Goal: Task Accomplishment & Management: Complete application form

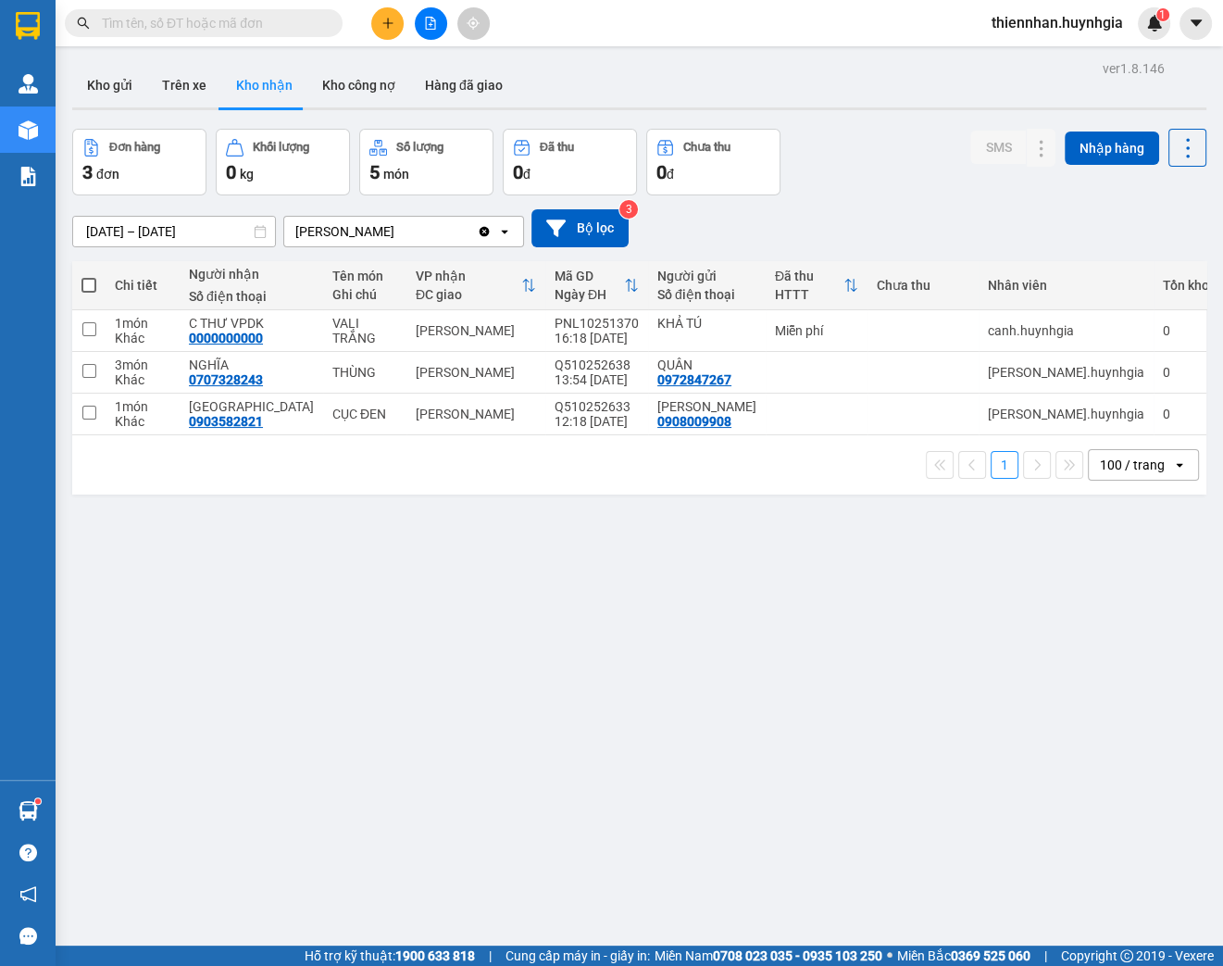
drag, startPoint x: 105, startPoint y: 83, endPoint x: 181, endPoint y: 121, distance: 85.7
click at [106, 82] on button "Kho gửi" at bounding box center [109, 85] width 75 height 44
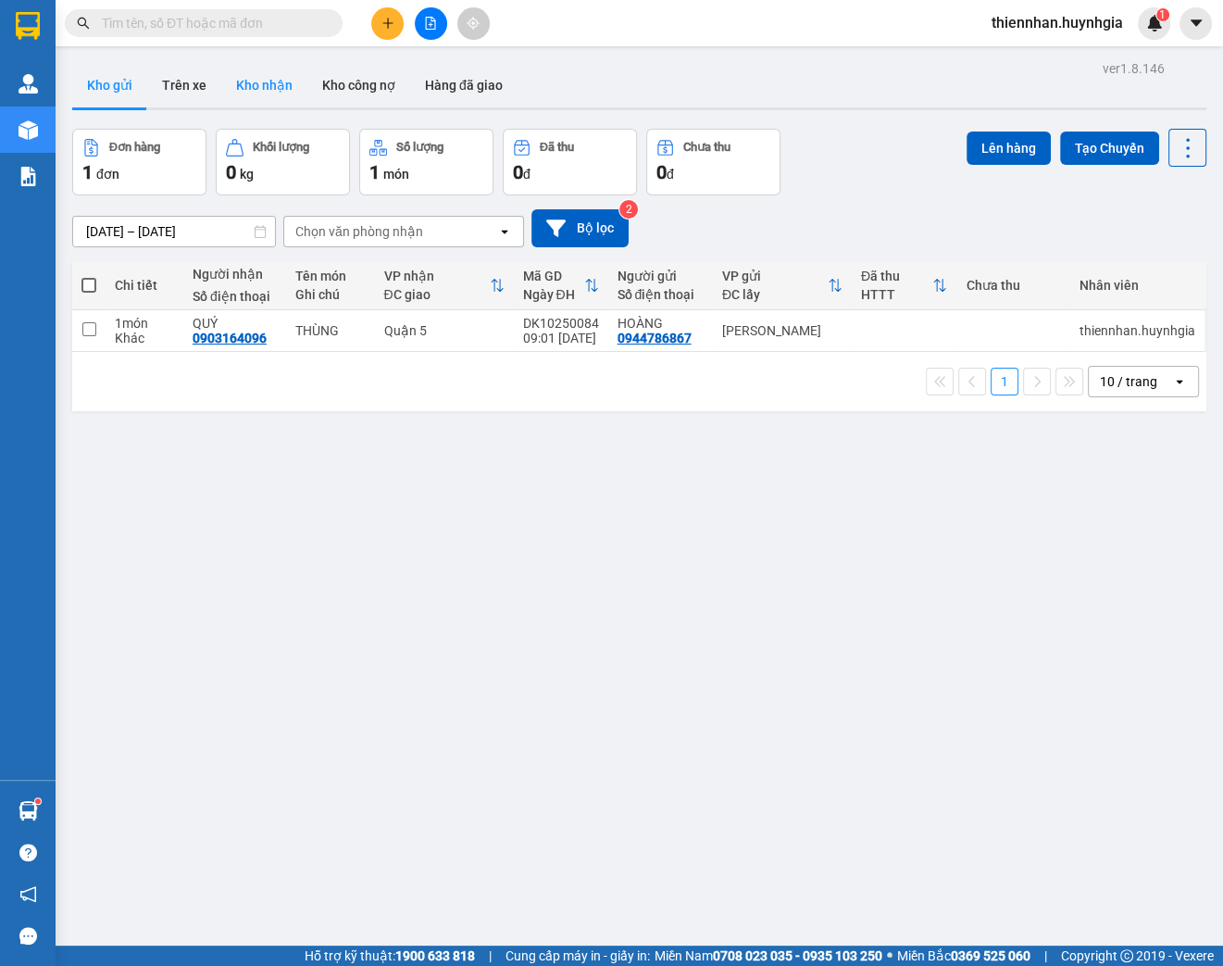
click at [247, 84] on button "Kho nhận" at bounding box center [264, 85] width 86 height 44
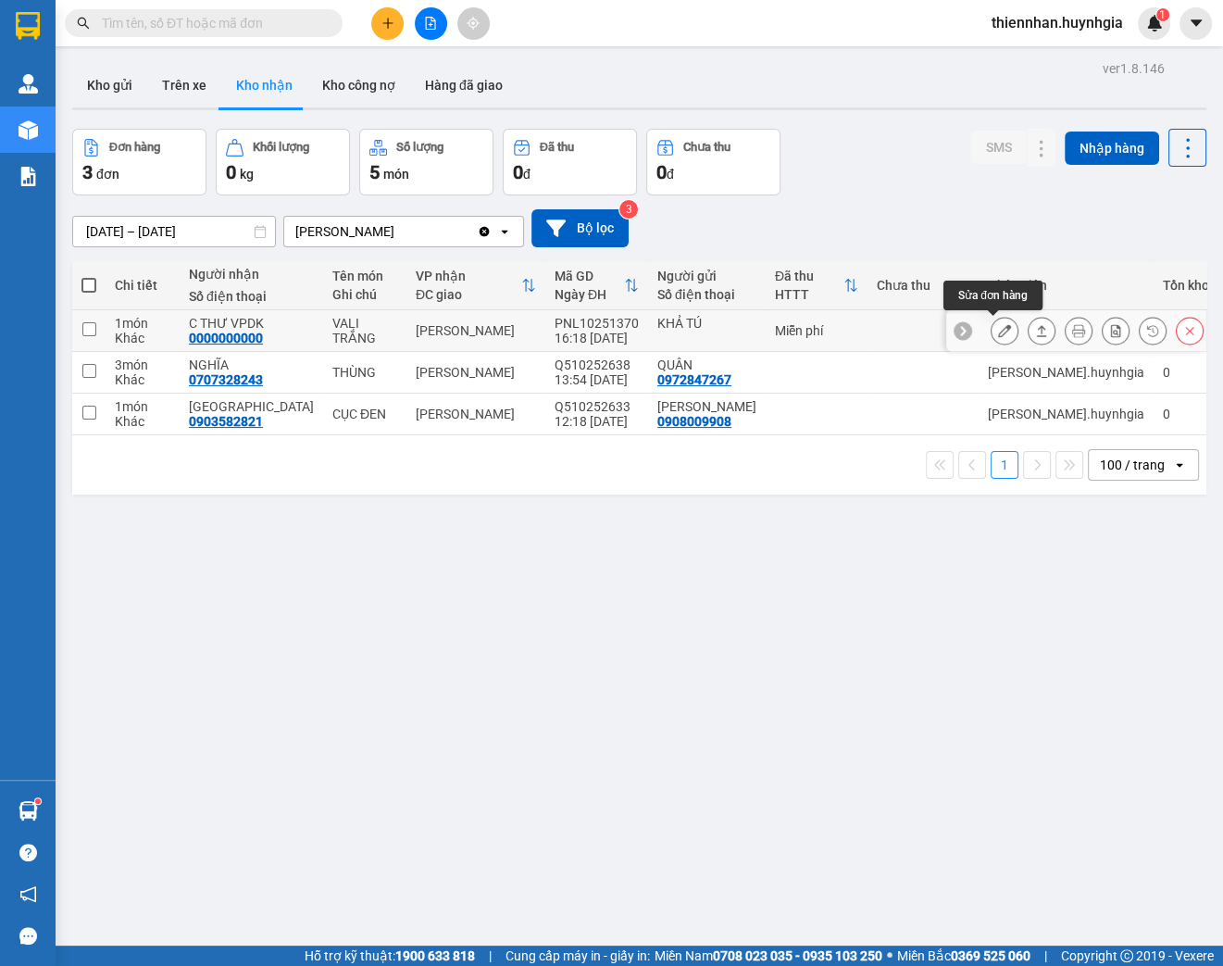
click at [998, 330] on icon at bounding box center [1004, 330] width 13 height 13
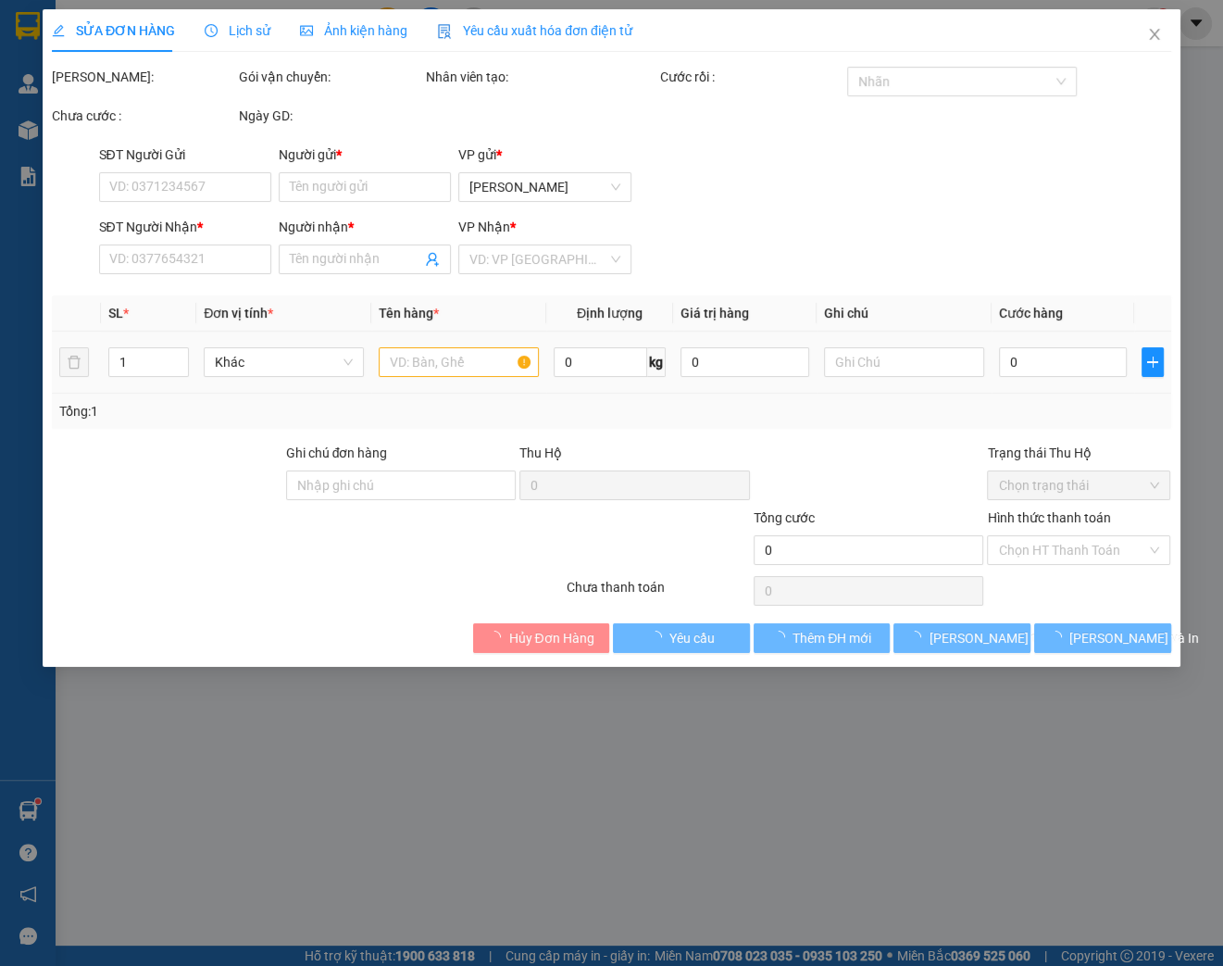
type input "KHẢ TÚ"
type input "0000000000"
type input "C THƯ VPDK"
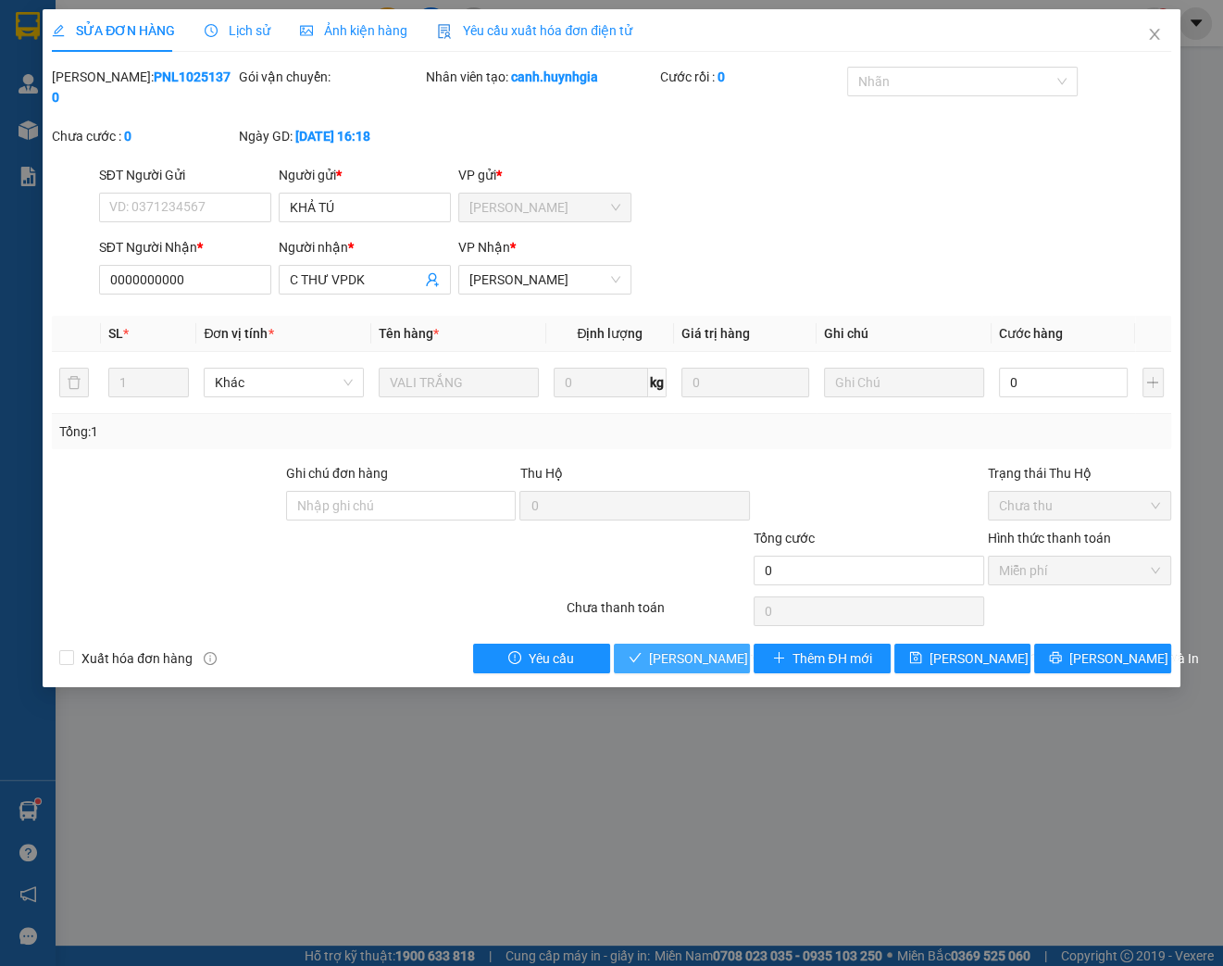
click at [675, 664] on span "[PERSON_NAME] và Giao hàng" at bounding box center [738, 658] width 178 height 20
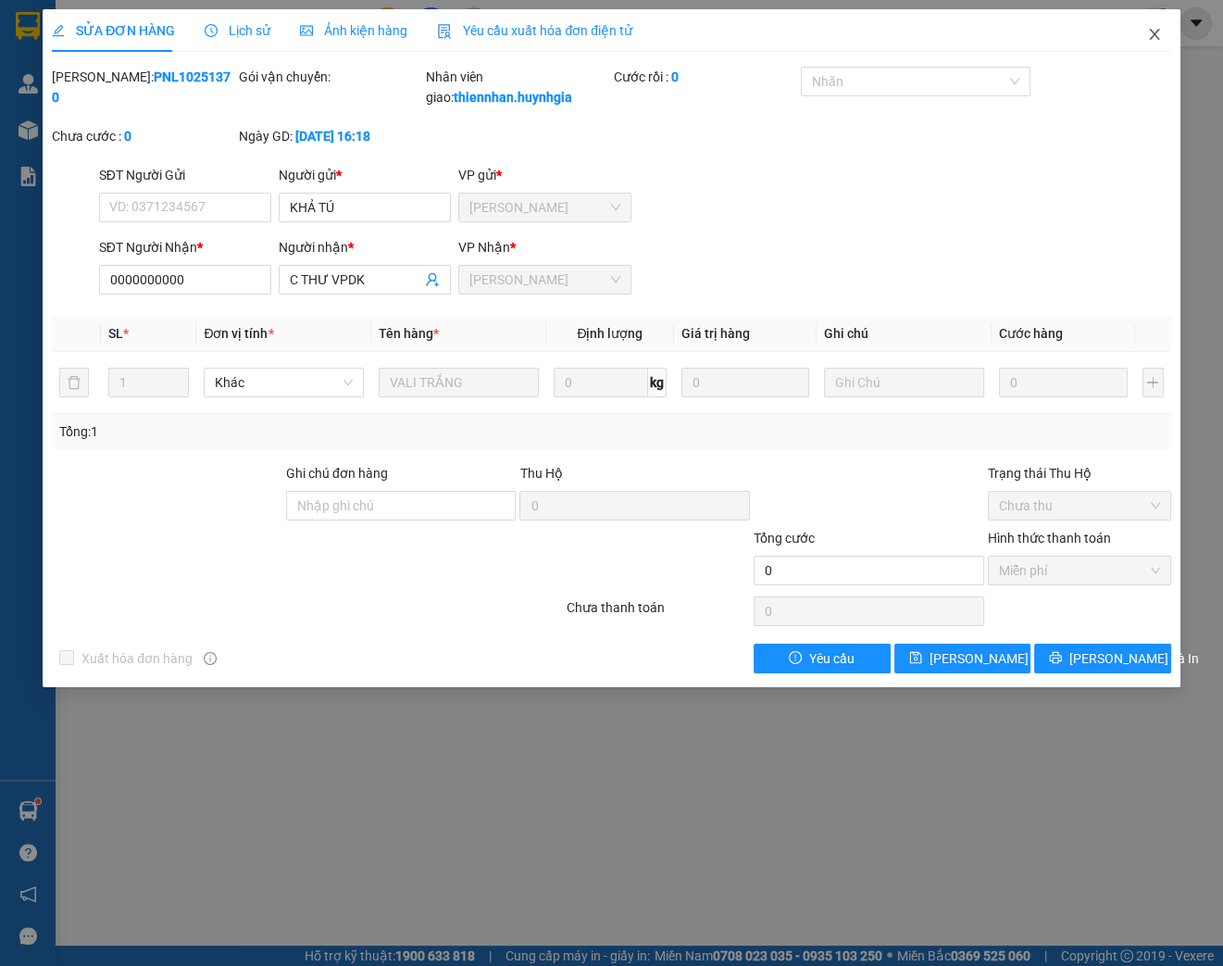
click at [1154, 36] on icon "close" at bounding box center [1154, 34] width 10 height 11
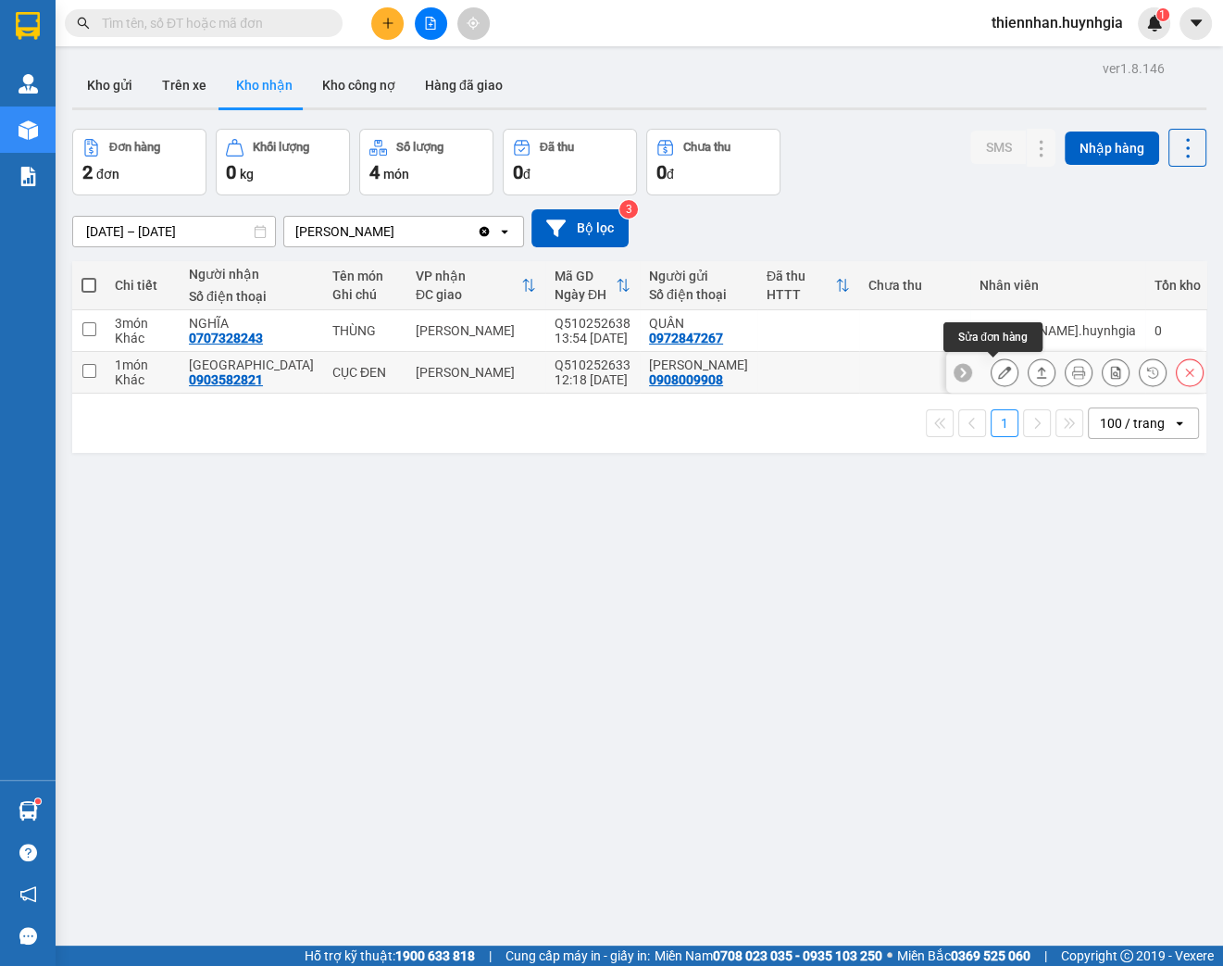
click at [992, 377] on button at bounding box center [1005, 373] width 26 height 32
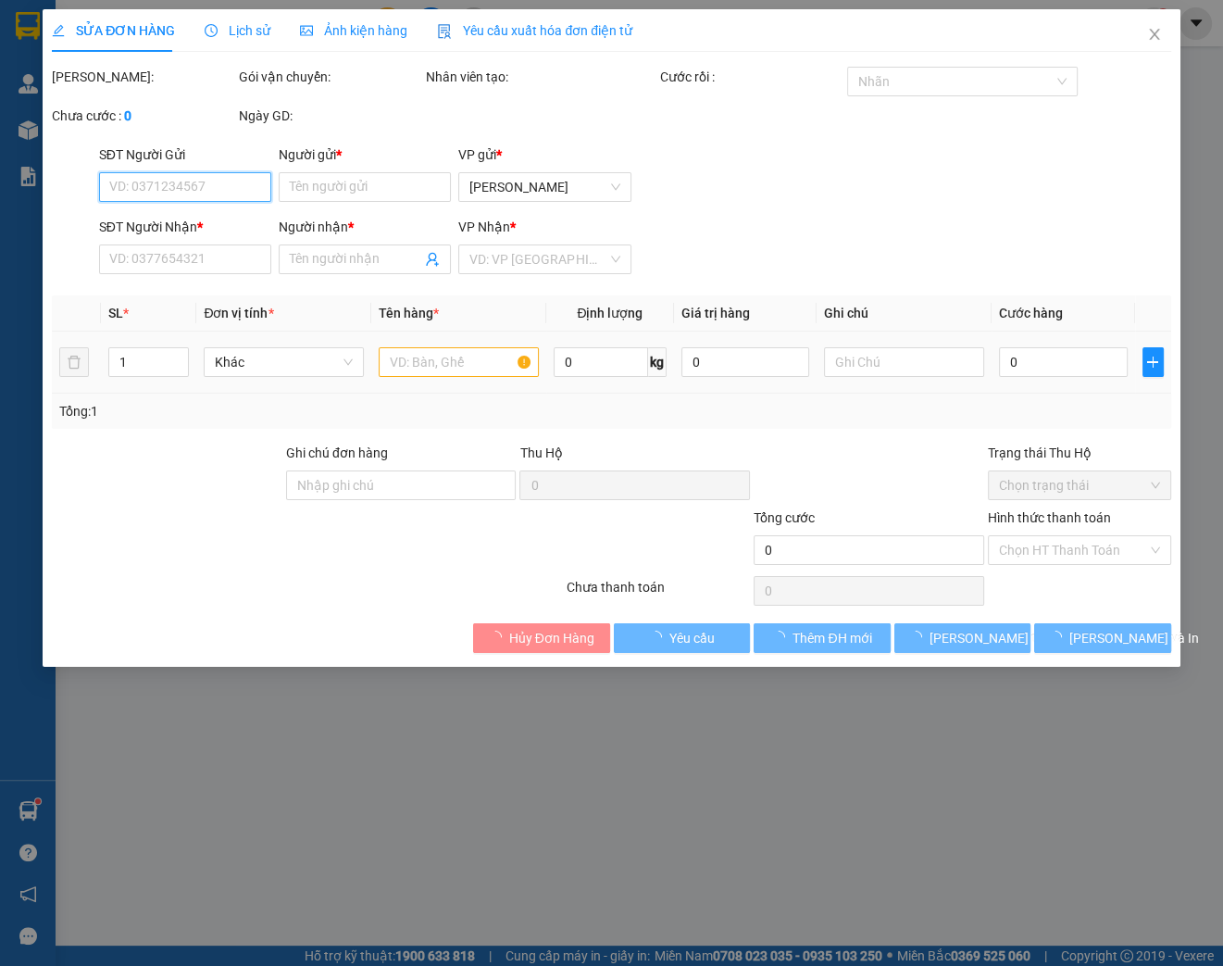
type input "0908009908"
type input "[PERSON_NAME]"
type input "0903582821"
type input "[GEOGRAPHIC_DATA]"
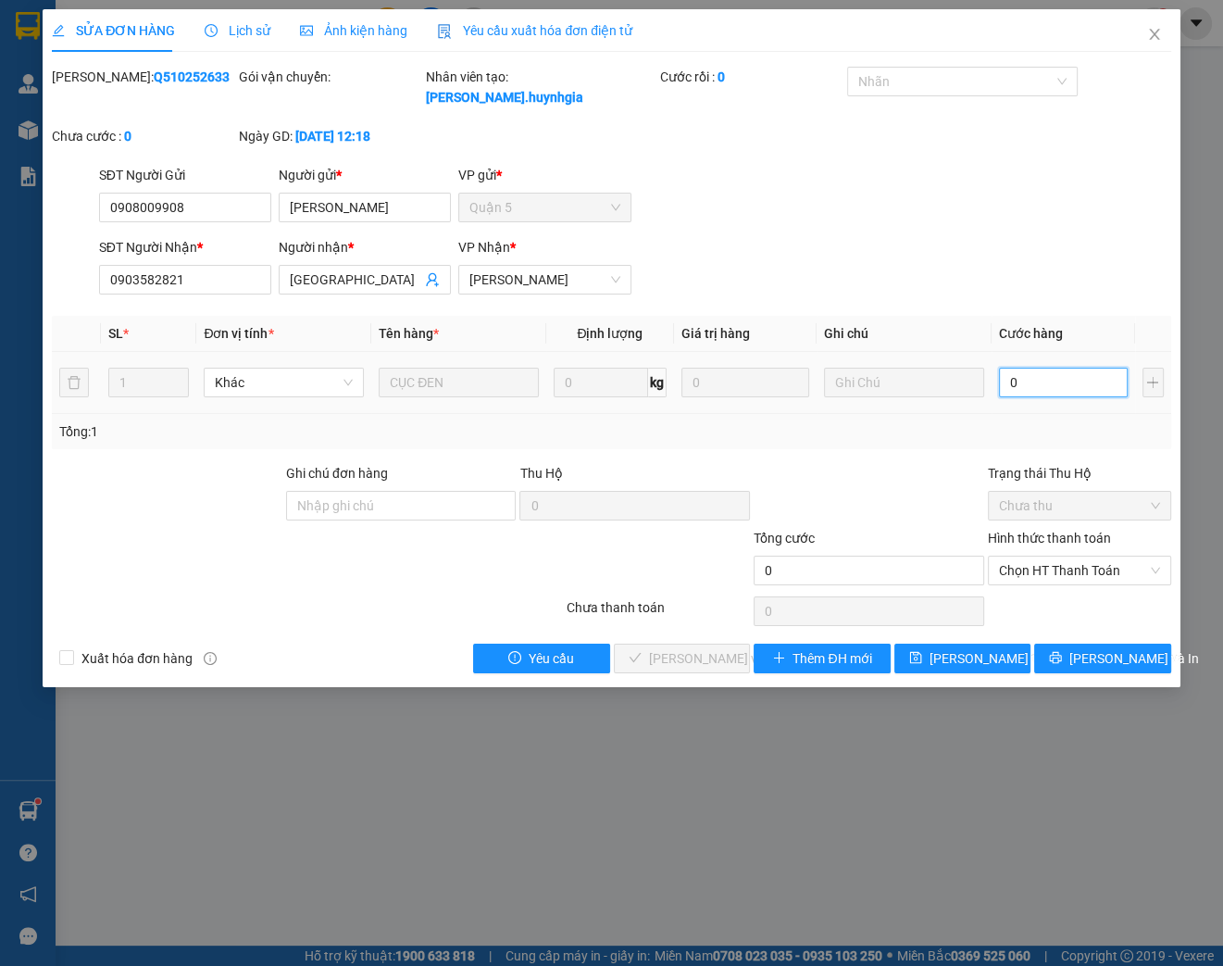
click at [1045, 378] on input "0" at bounding box center [1063, 383] width 129 height 30
type input "4"
type input "40"
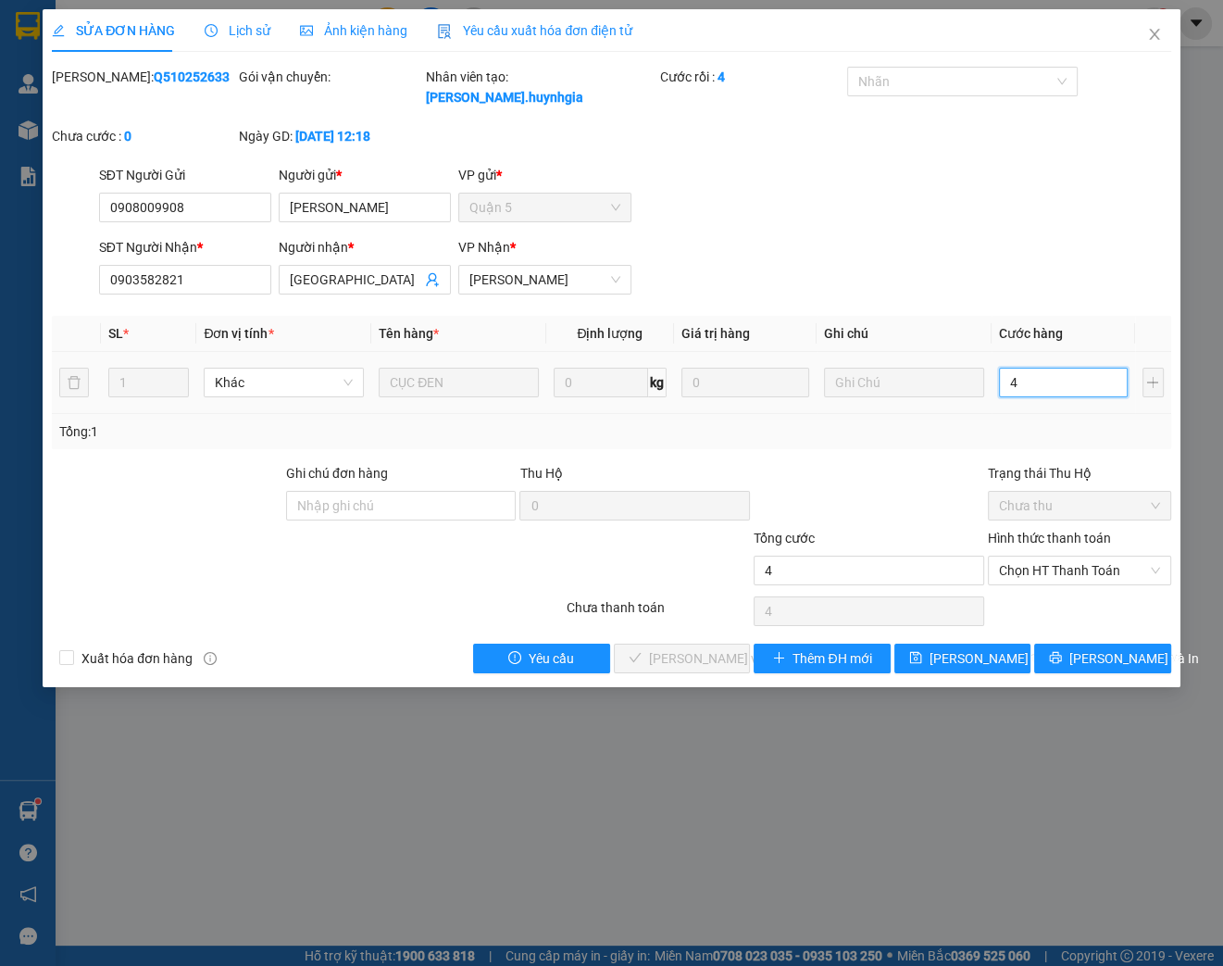
type input "40"
type input "400"
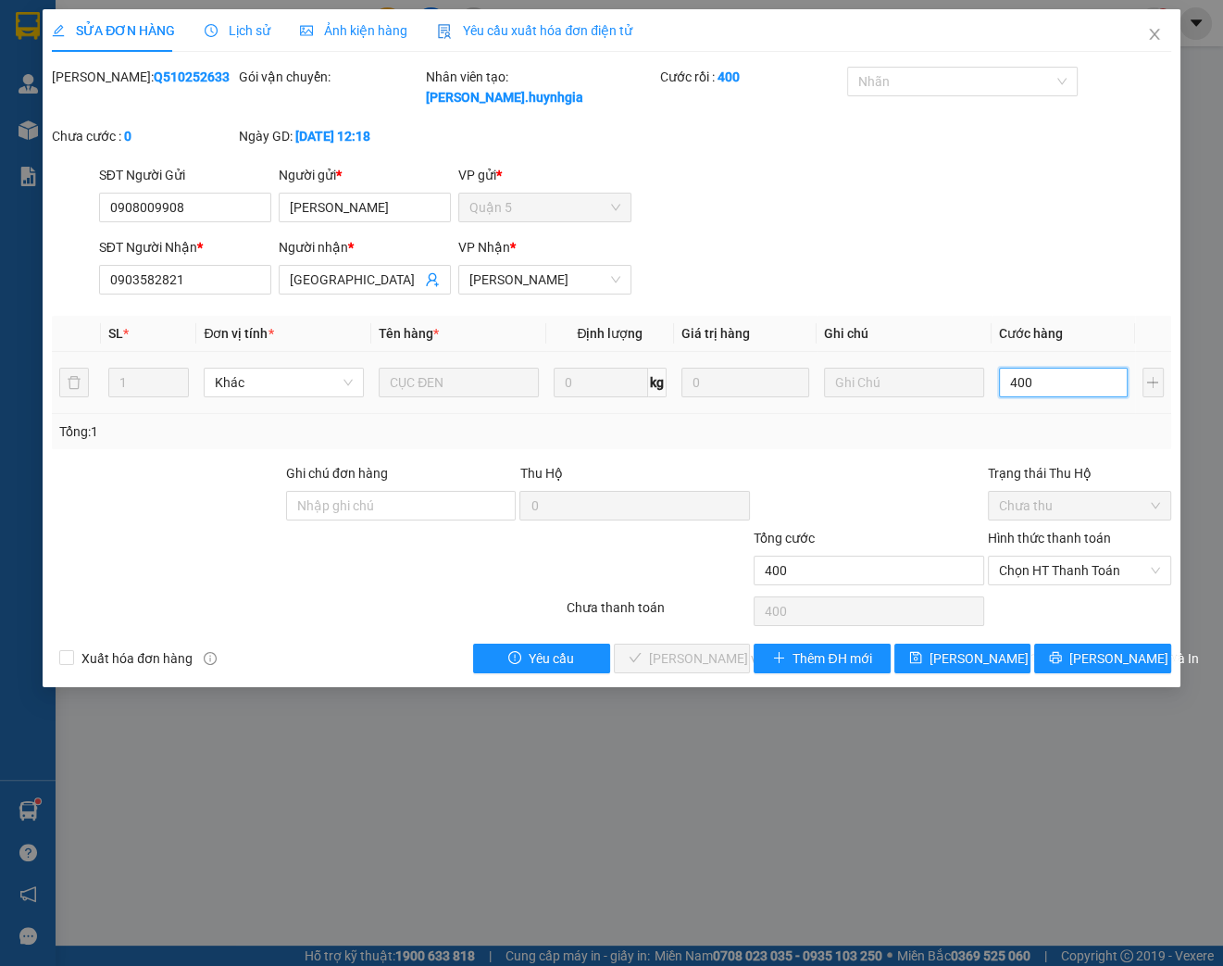
type input "4.000"
type input "40.000"
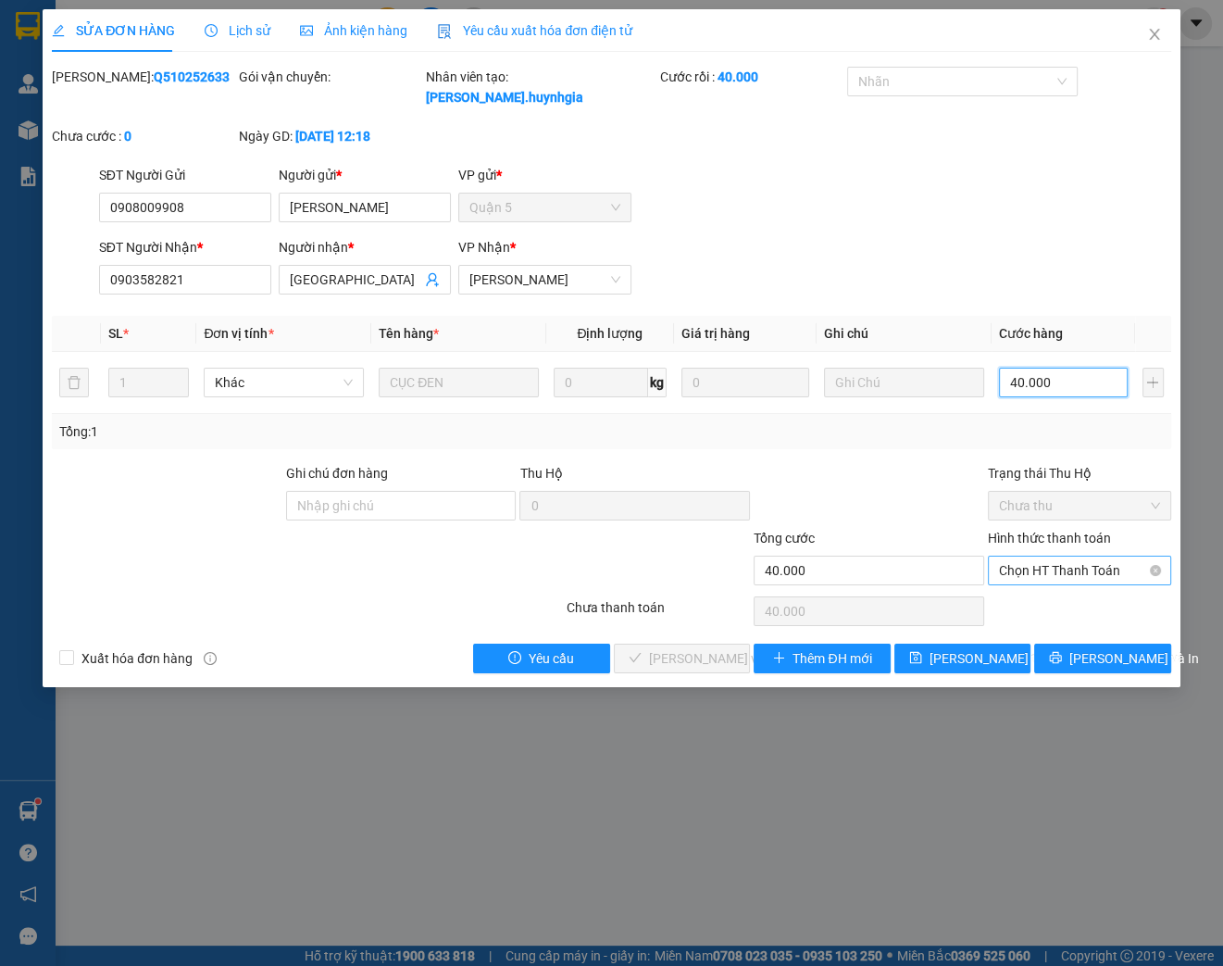
click at [1061, 567] on span "Chọn HT Thanh Toán" at bounding box center [1079, 571] width 161 height 28
type input "40.000"
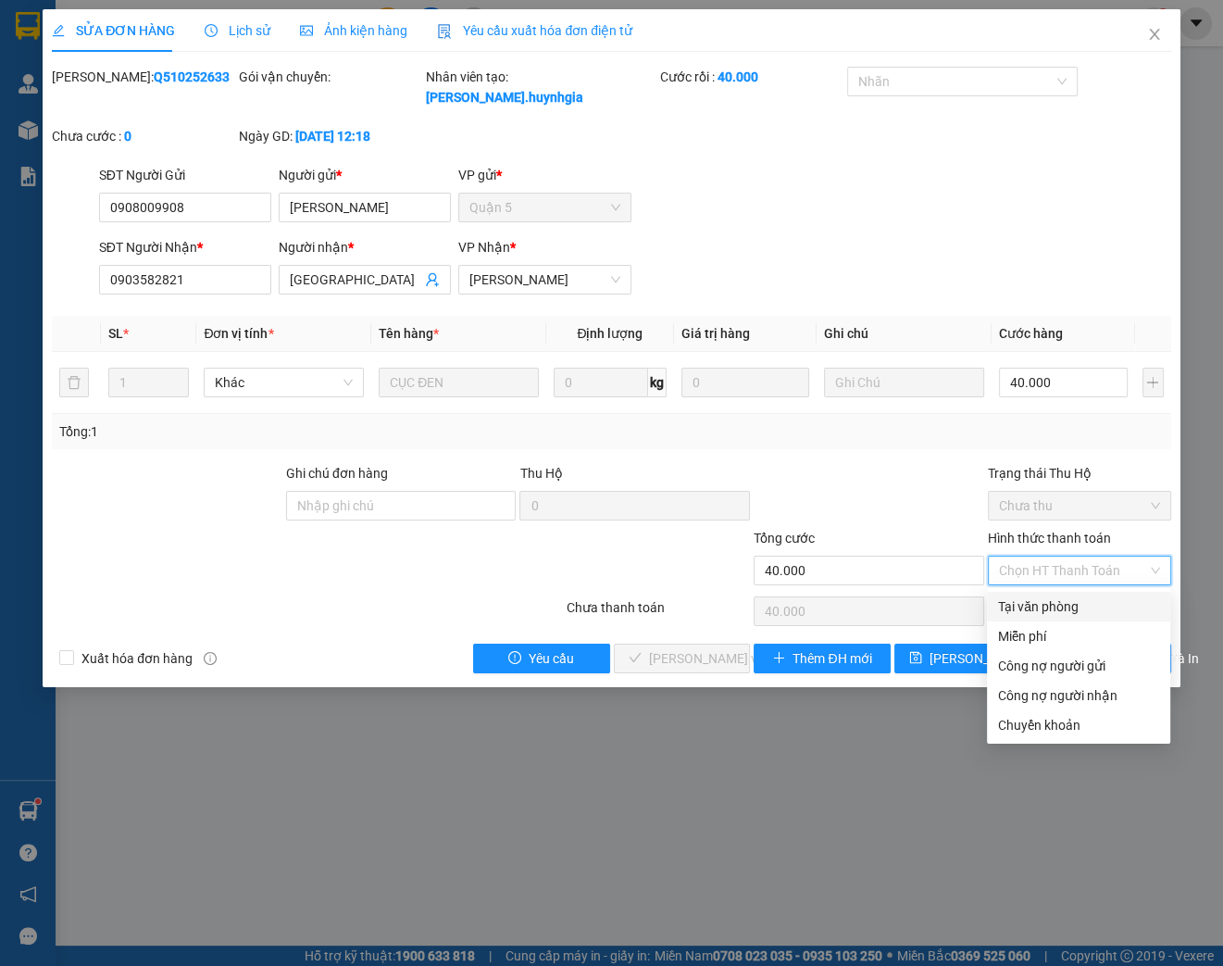
click at [1055, 605] on div "Tại văn phòng" at bounding box center [1078, 606] width 161 height 20
type input "0"
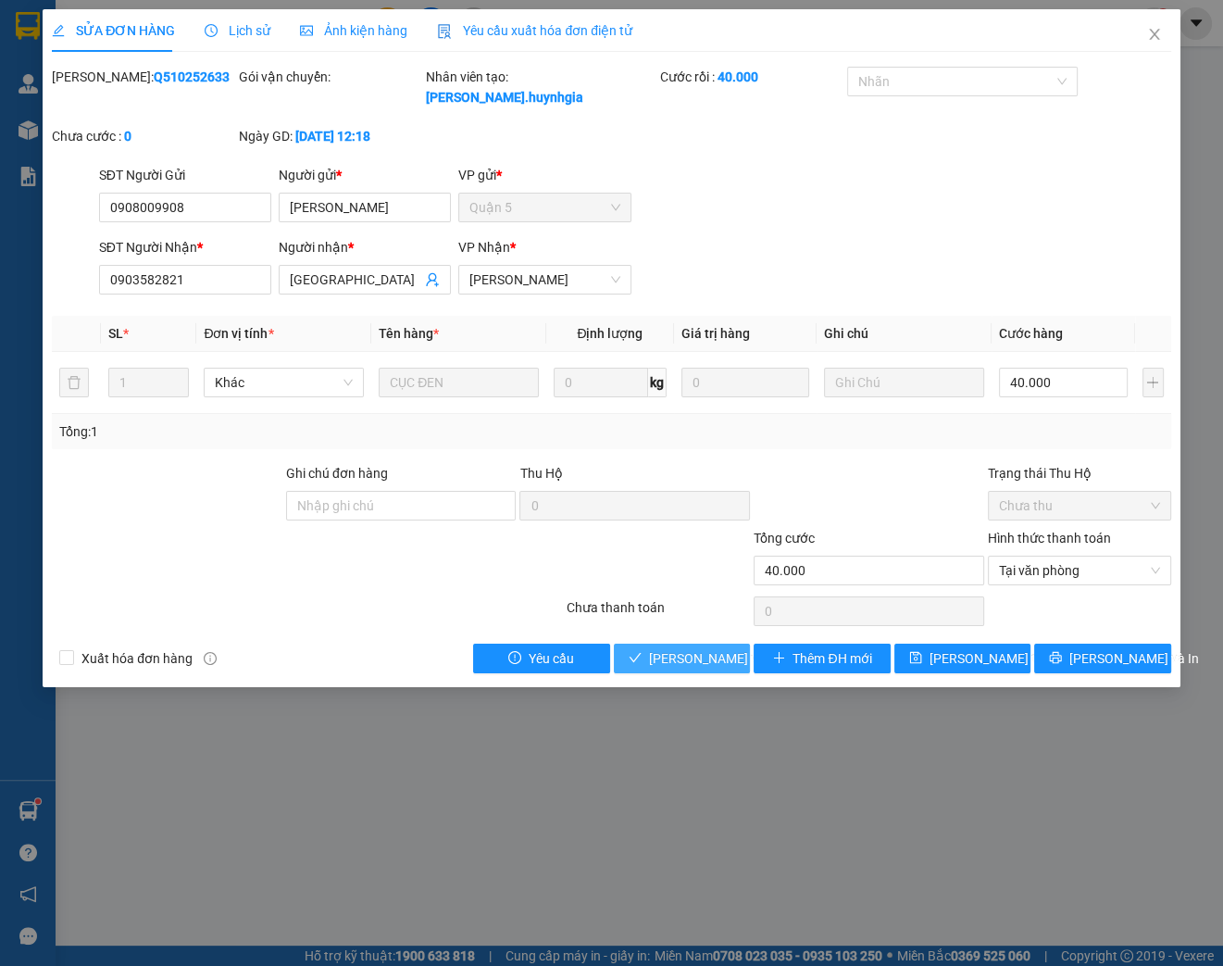
click at [667, 665] on span "[PERSON_NAME] và Giao hàng" at bounding box center [738, 658] width 178 height 20
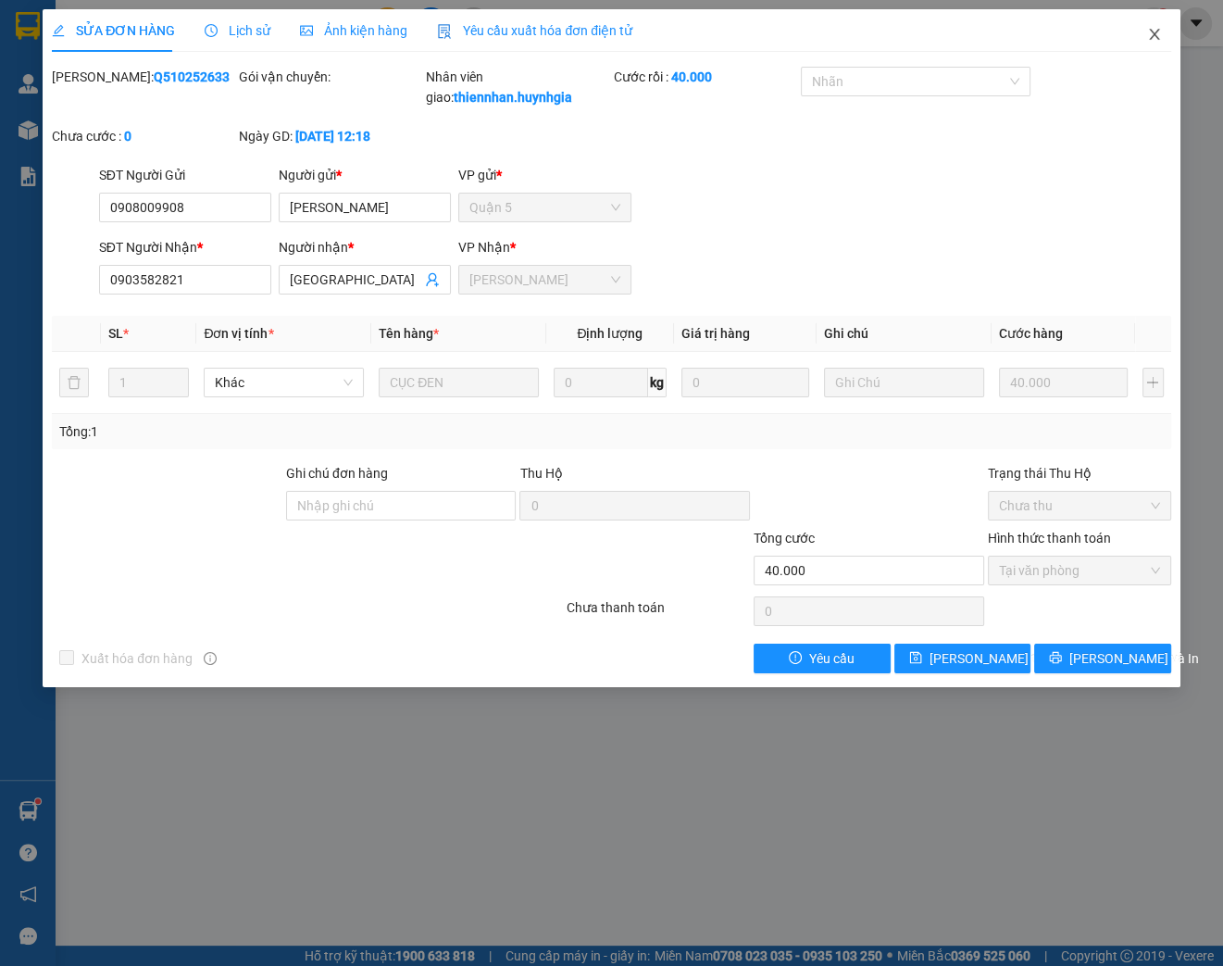
click at [1159, 31] on icon "close" at bounding box center [1154, 34] width 15 height 15
